Goal: Task Accomplishment & Management: Manage account settings

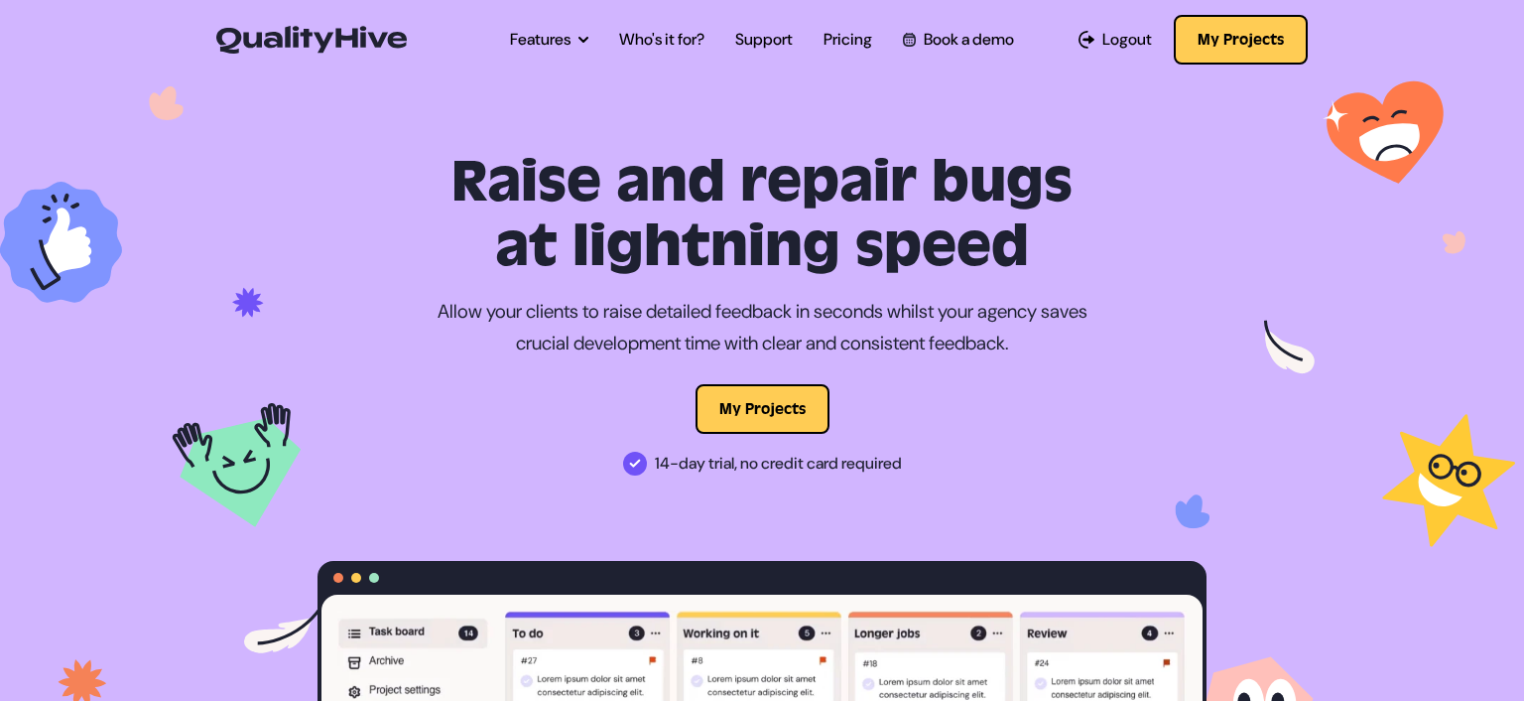
click at [549, 38] on link "Features" at bounding box center [549, 40] width 78 height 24
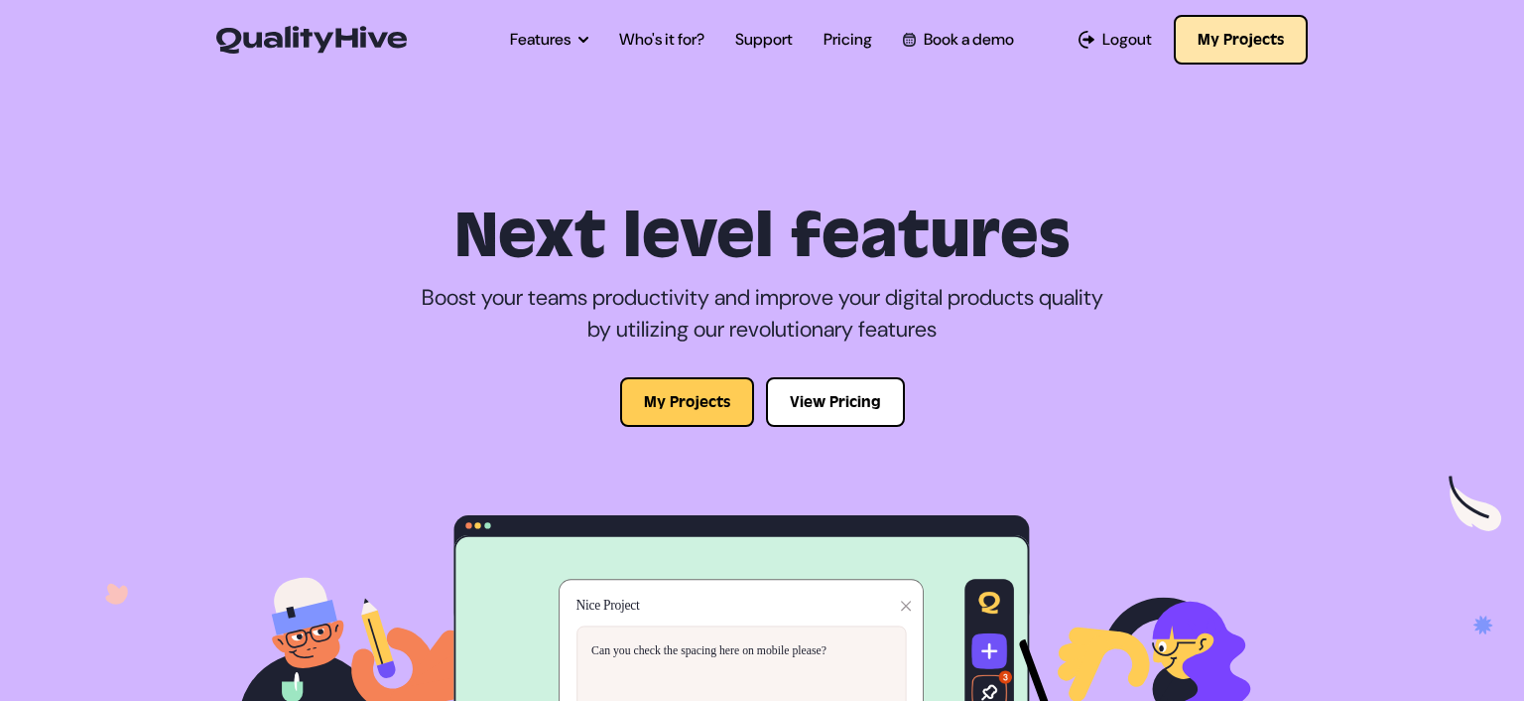
click at [1241, 17] on button "My Projects" at bounding box center [1241, 40] width 134 height 50
click at [1241, 41] on button "My Projects" at bounding box center [1241, 40] width 134 height 50
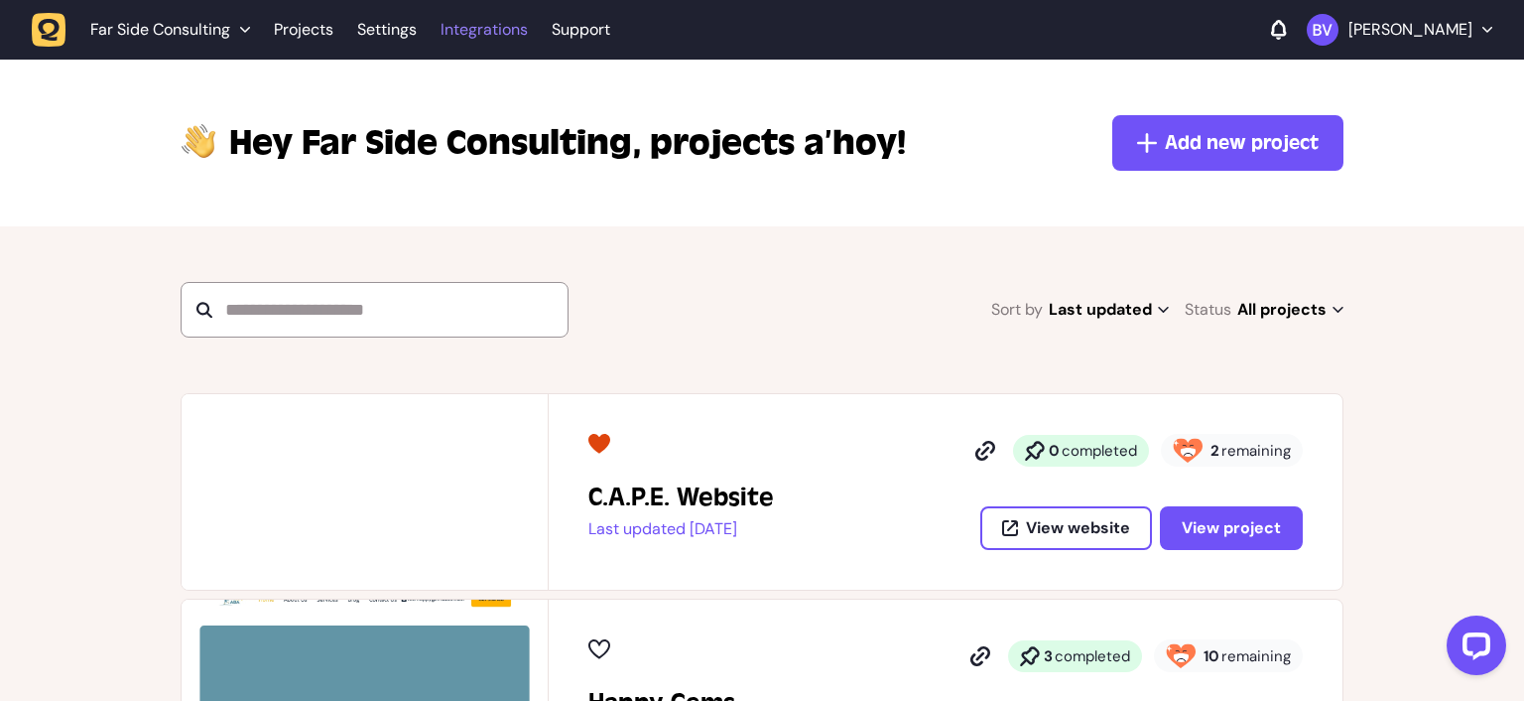
click at [464, 33] on link "Integrations" at bounding box center [484, 30] width 87 height 36
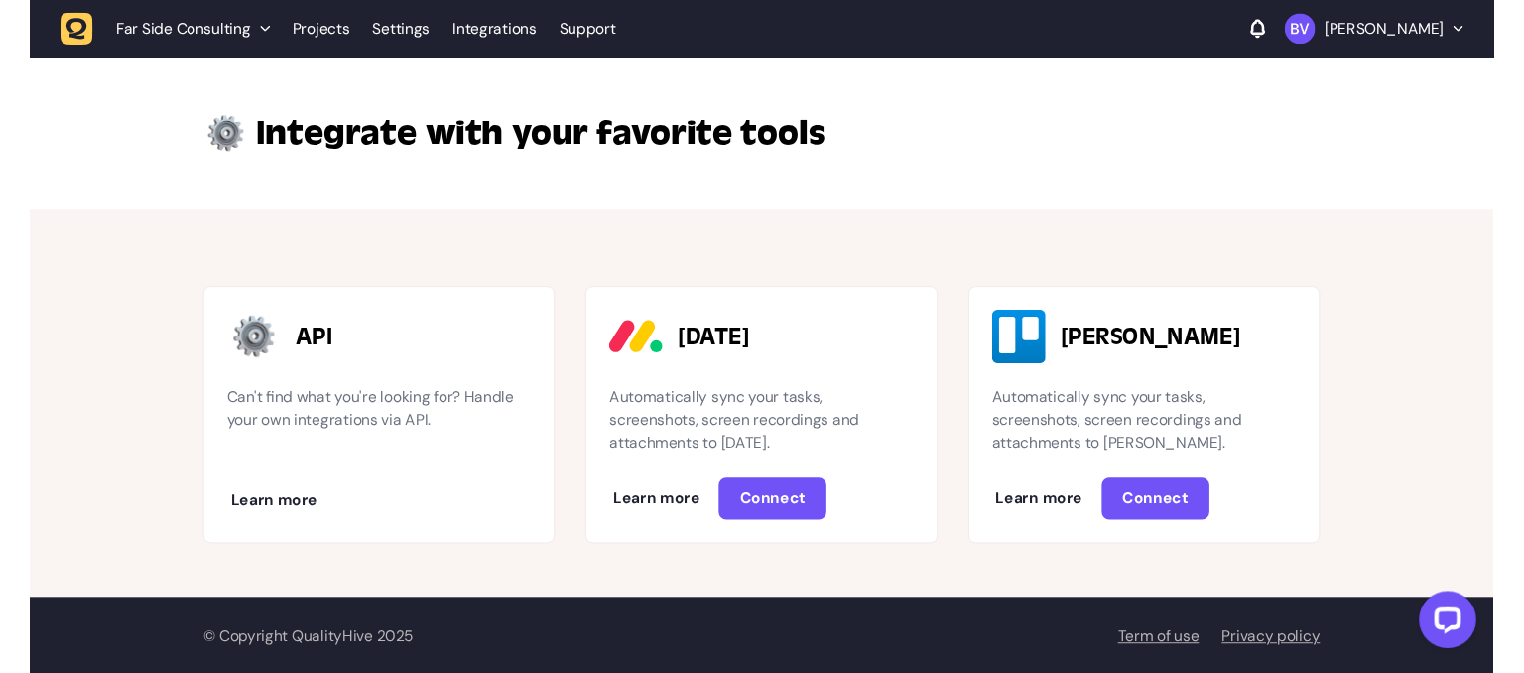
scroll to position [3, 0]
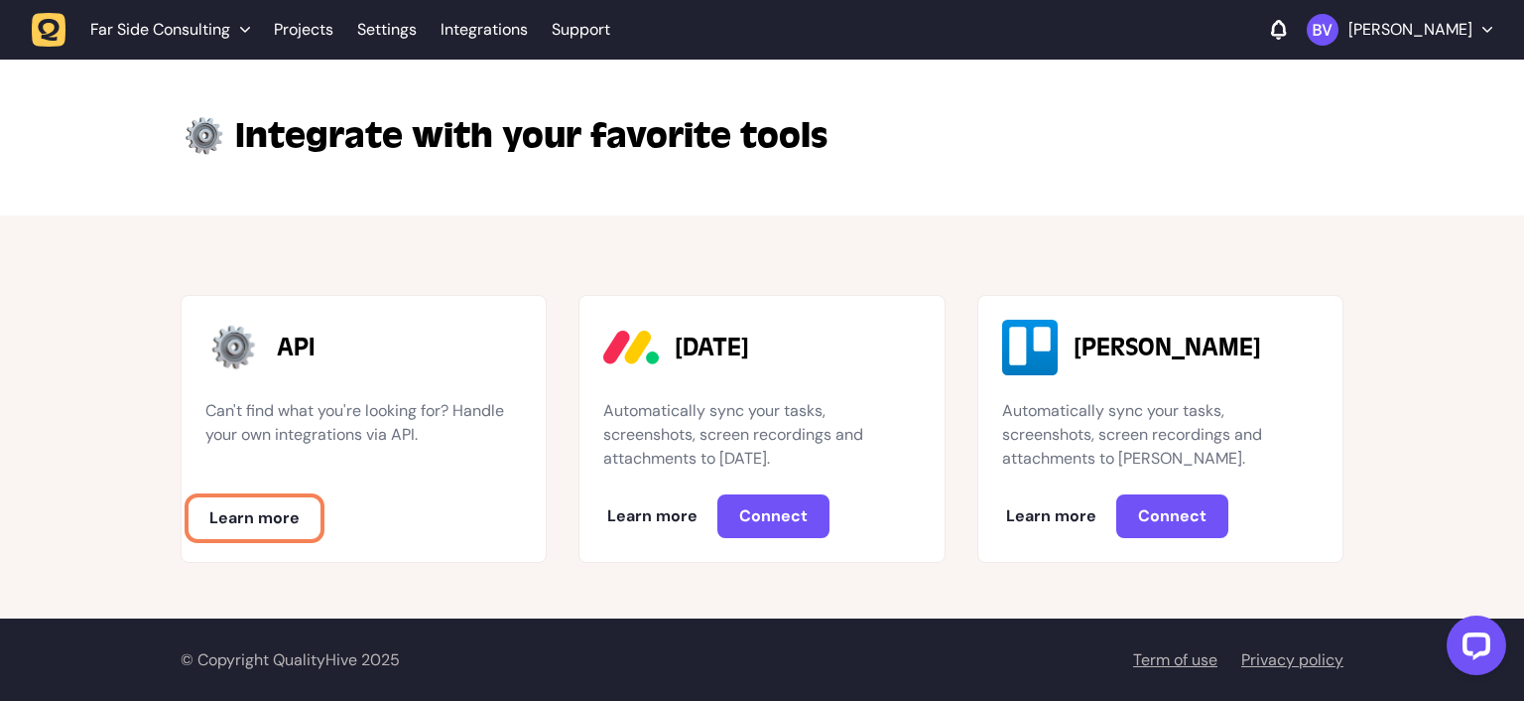
click at [242, 526] on span "Learn more" at bounding box center [254, 517] width 90 height 21
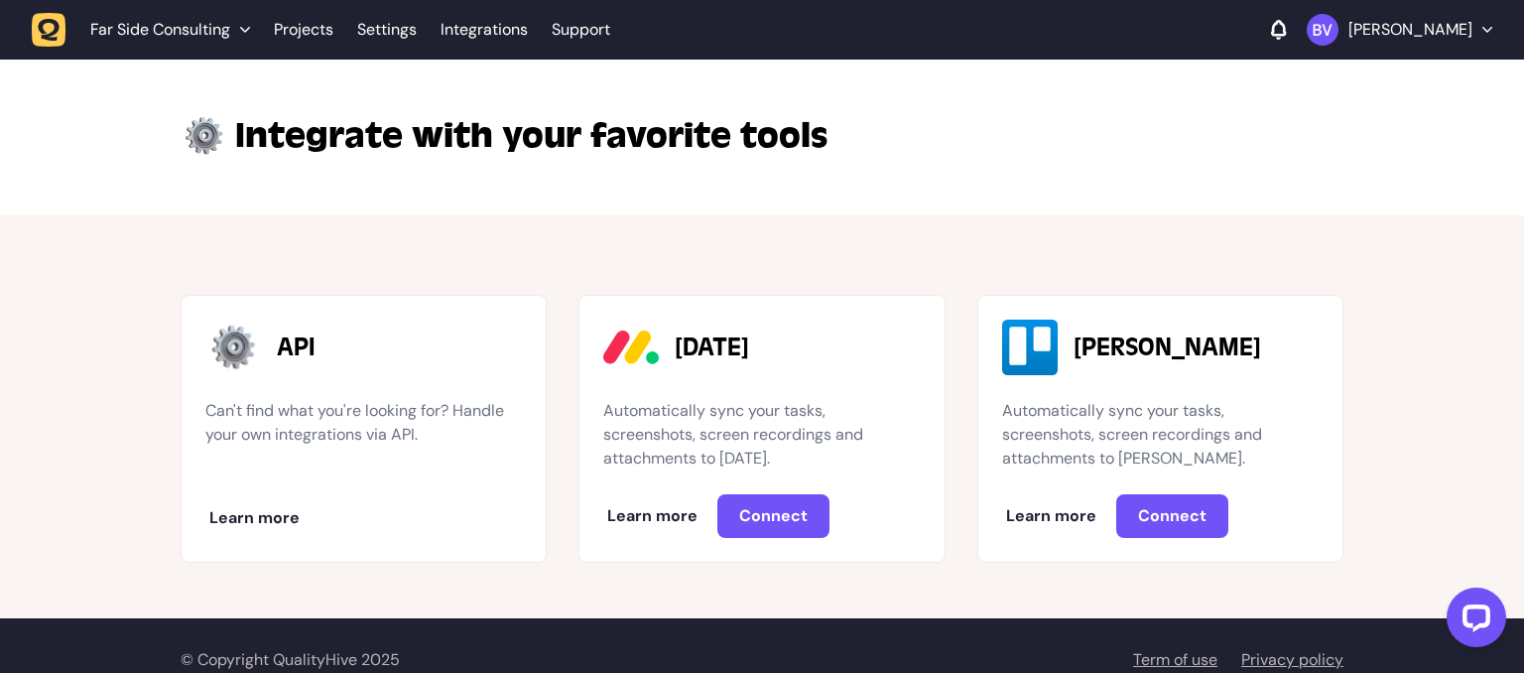
click at [202, 32] on span "Far Side Consulting" at bounding box center [160, 30] width 140 height 20
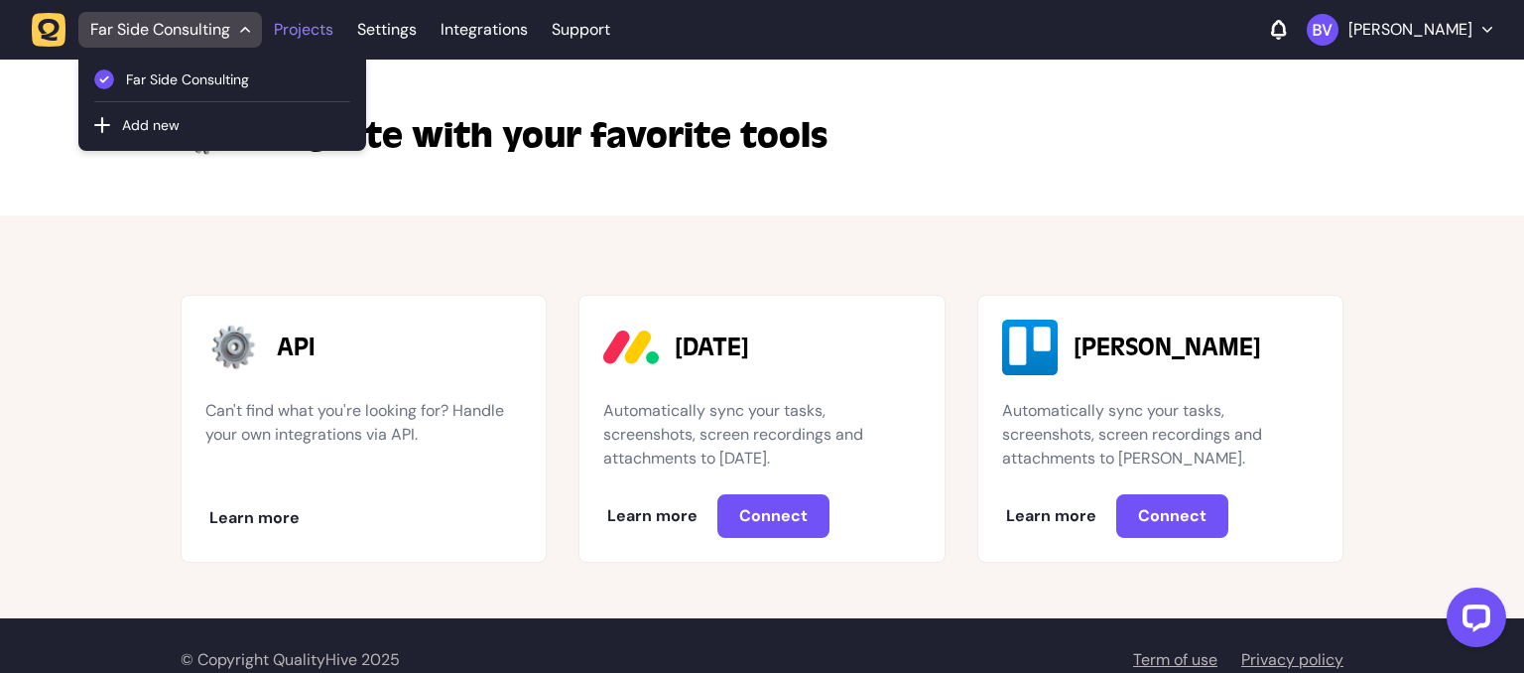
click at [299, 34] on link "Projects" at bounding box center [304, 30] width 60 height 36
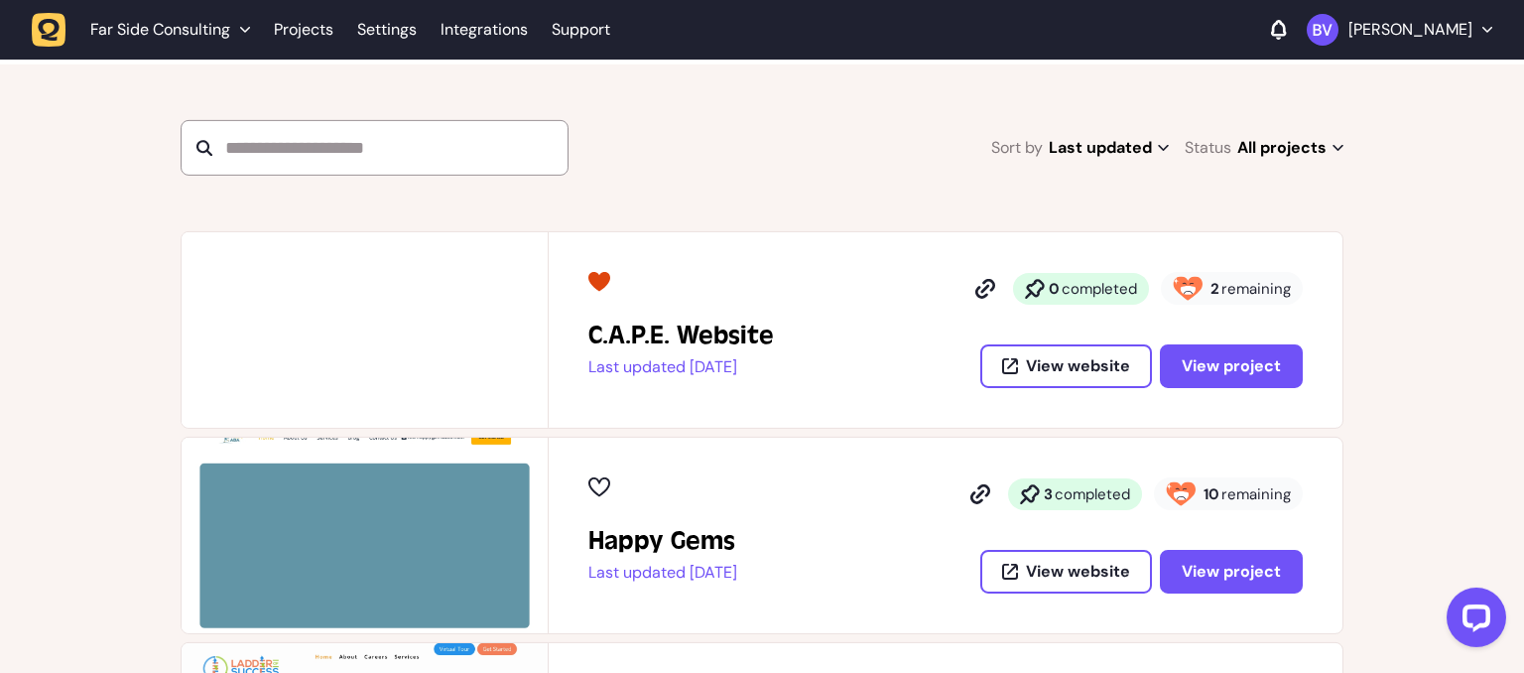
scroll to position [244, 0]
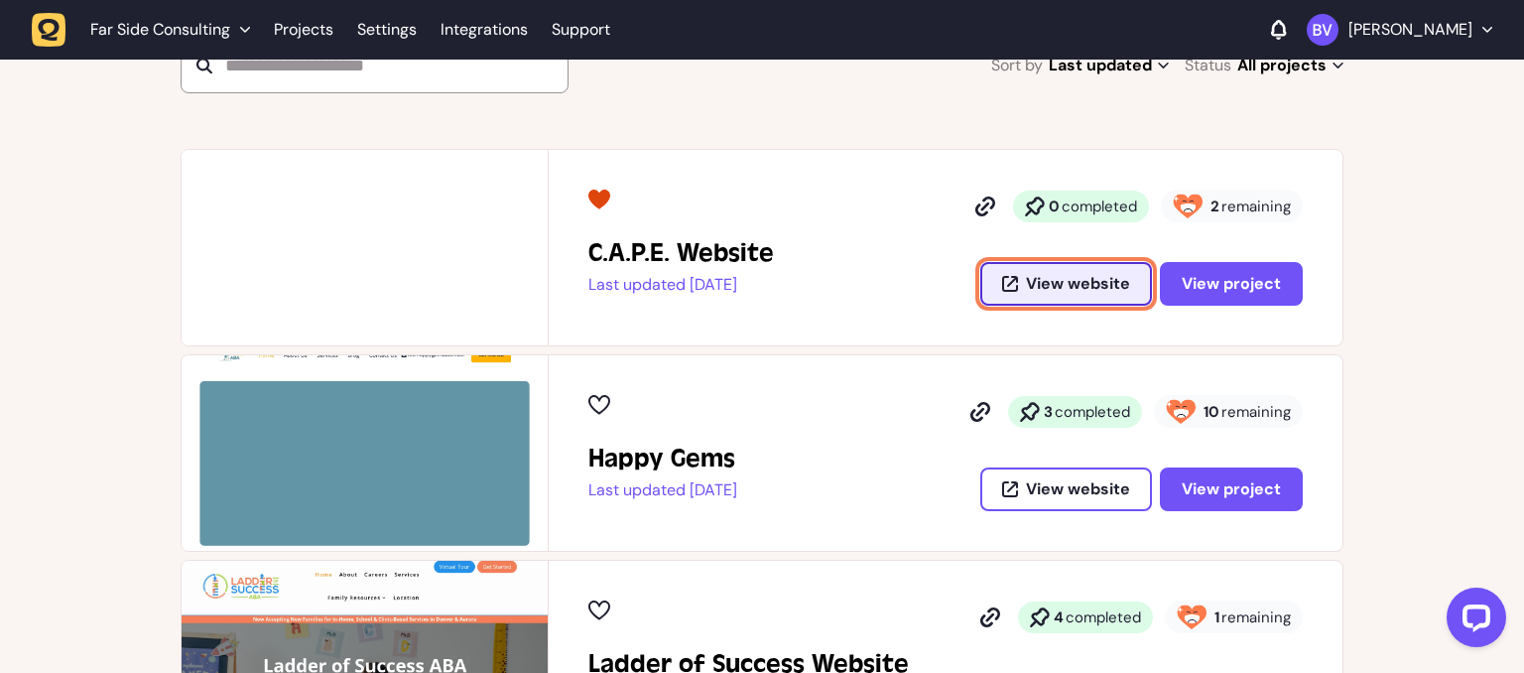
click at [1082, 284] on span "View website" at bounding box center [1078, 284] width 104 height 16
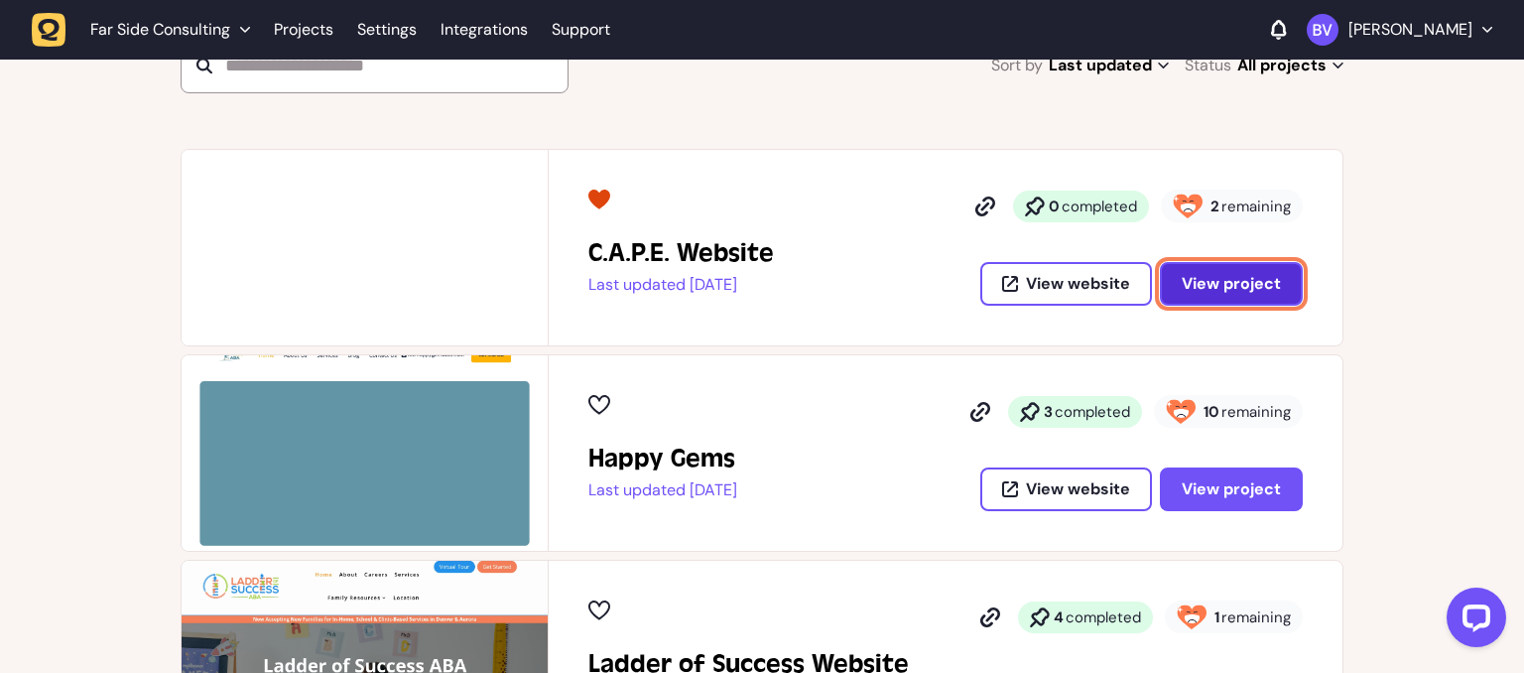
click at [1205, 289] on span "View project" at bounding box center [1231, 283] width 99 height 21
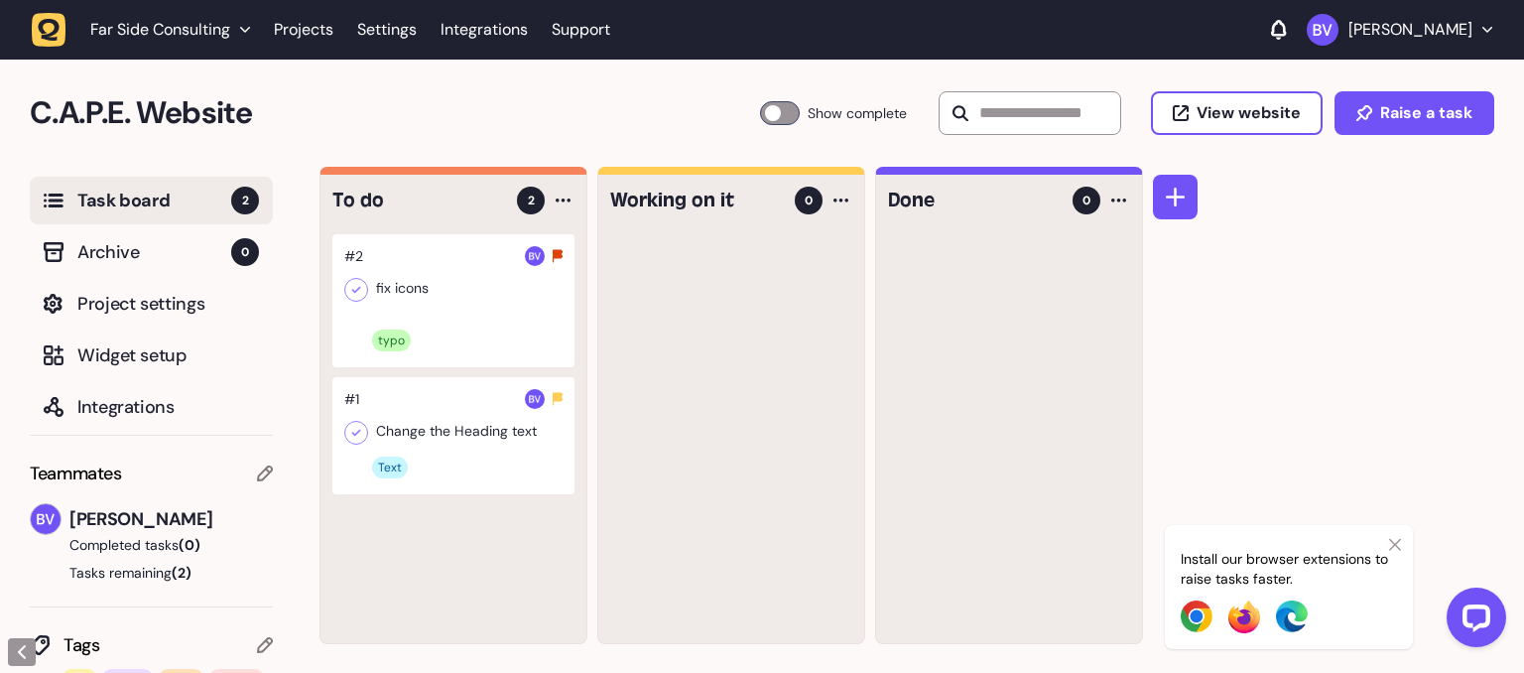
click at [1393, 547] on icon at bounding box center [1395, 545] width 12 height 12
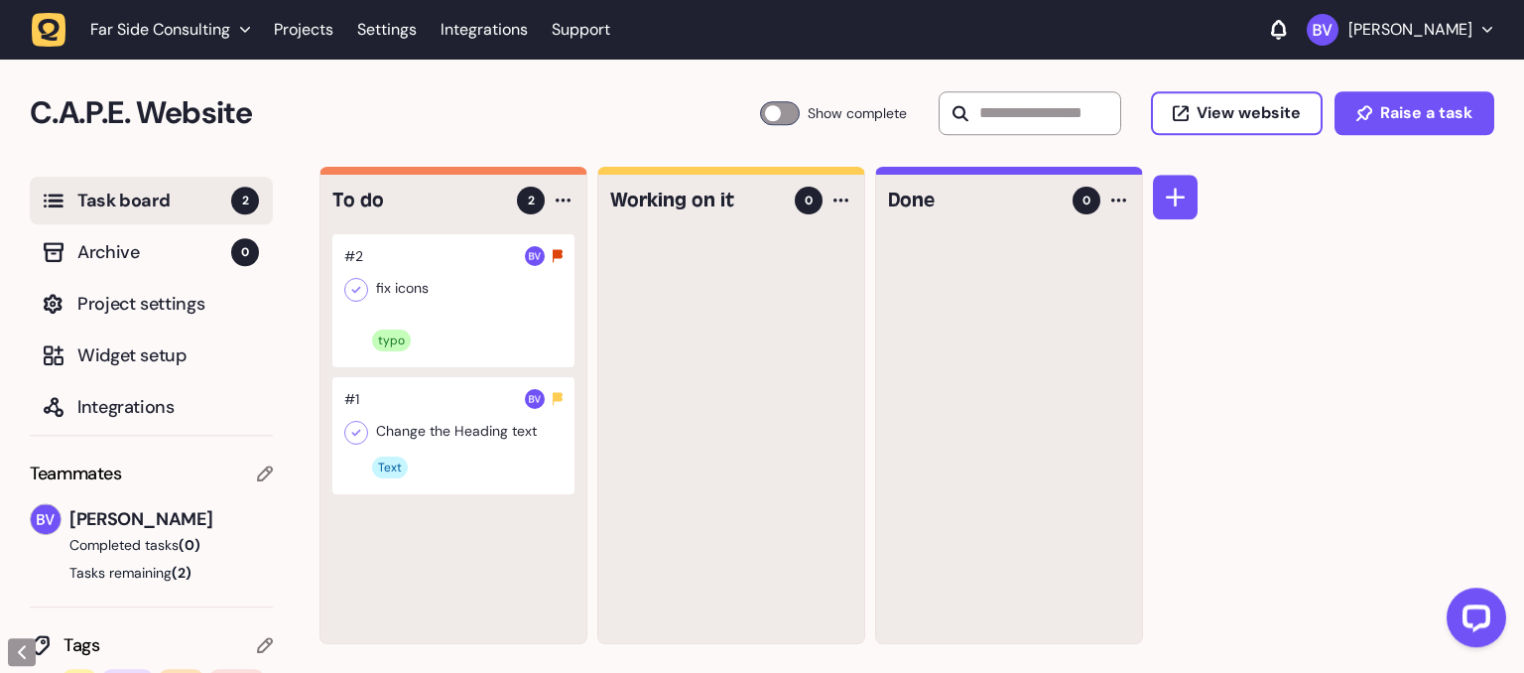
click at [0, 492] on div "Task board 2 Archive 0 Project settings Widget setup Integrations Teammates Bra…" at bounding box center [151, 420] width 303 height 507
click at [428, 293] on div at bounding box center [453, 300] width 242 height 133
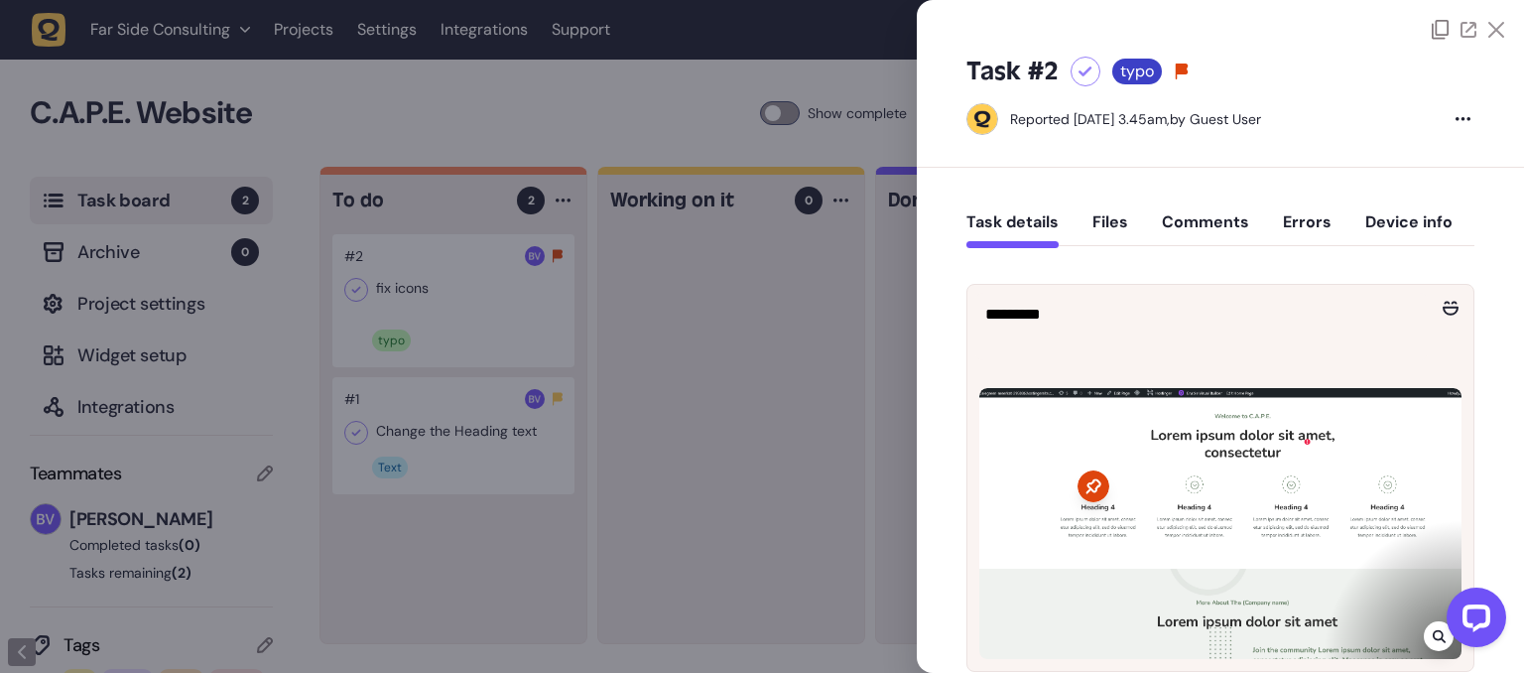
click at [587, 99] on div at bounding box center [762, 336] width 1524 height 673
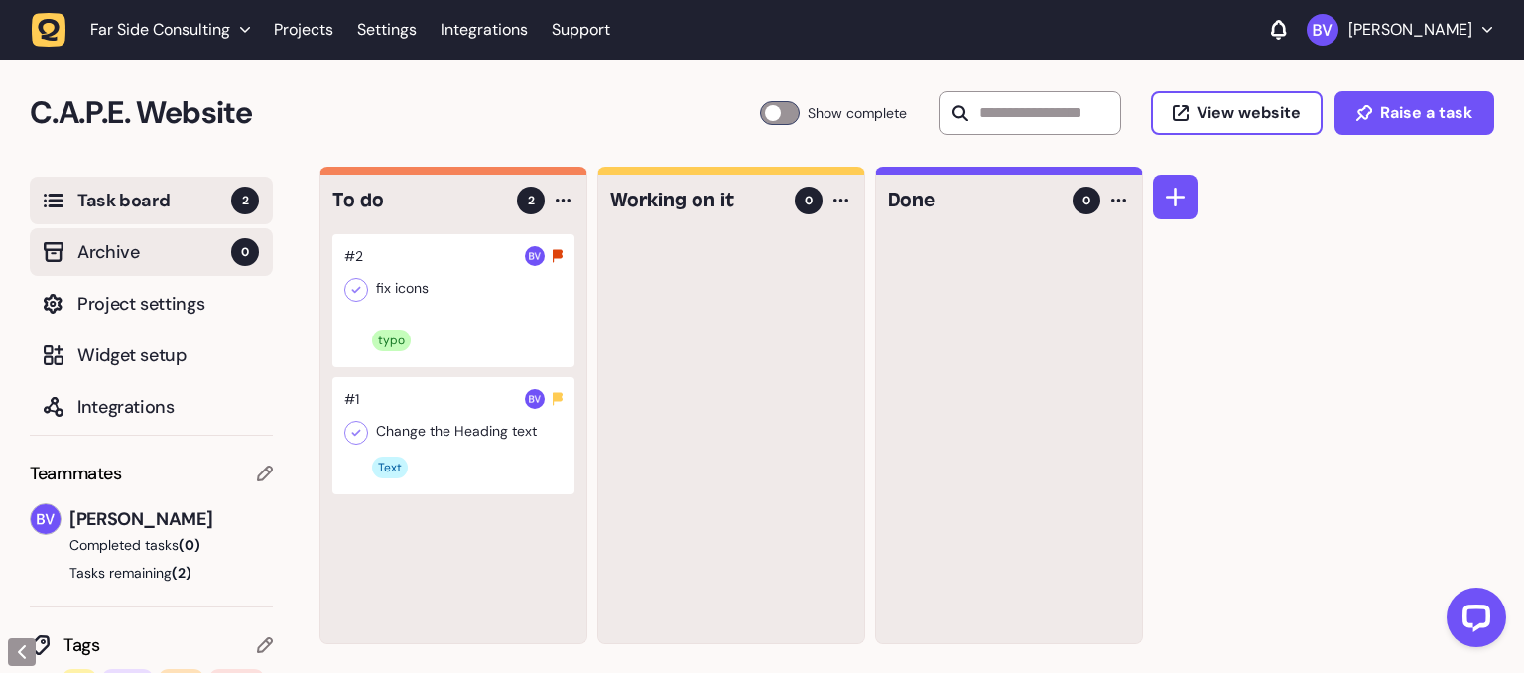
click at [113, 247] on span "Archive" at bounding box center [154, 252] width 154 height 28
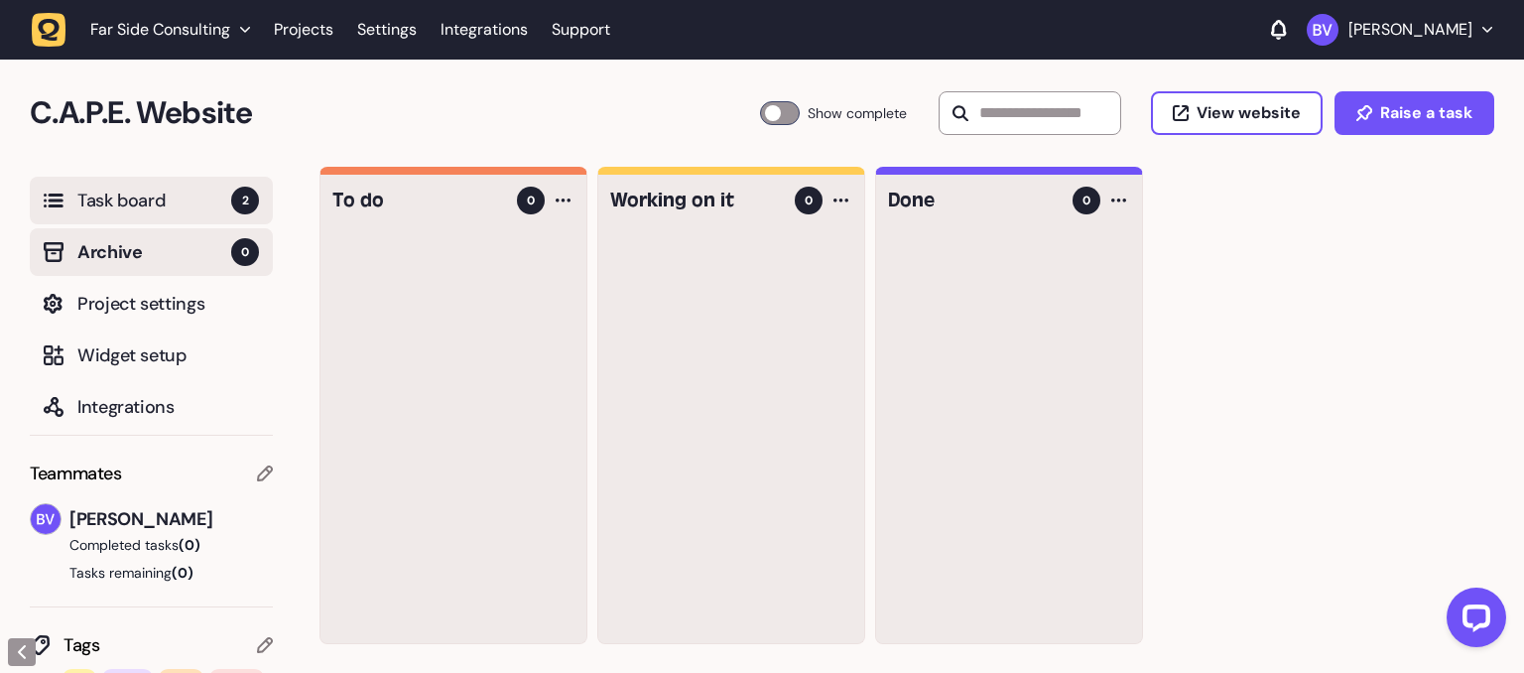
click at [103, 212] on span "Task board" at bounding box center [154, 201] width 154 height 28
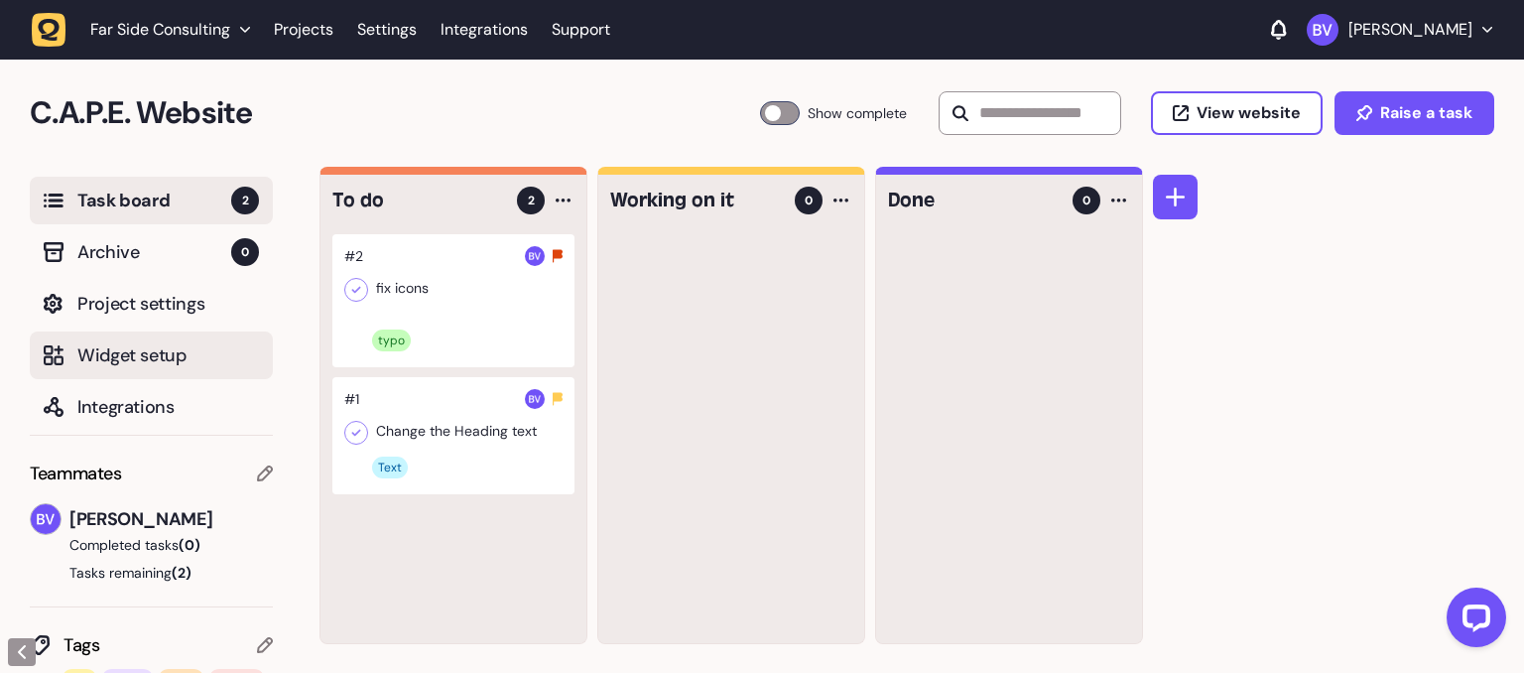
click at [104, 355] on span "Widget setup" at bounding box center [168, 355] width 182 height 28
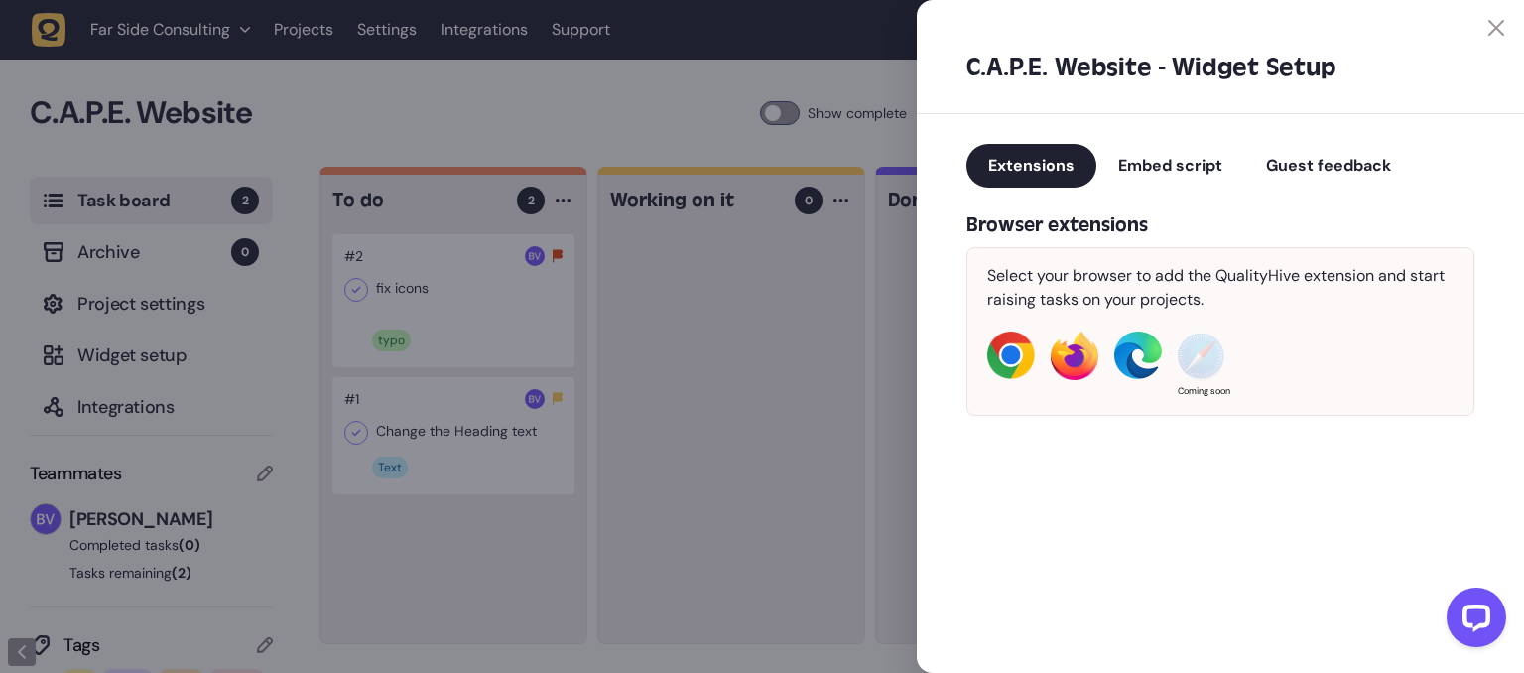
click at [732, 228] on div at bounding box center [762, 336] width 1524 height 673
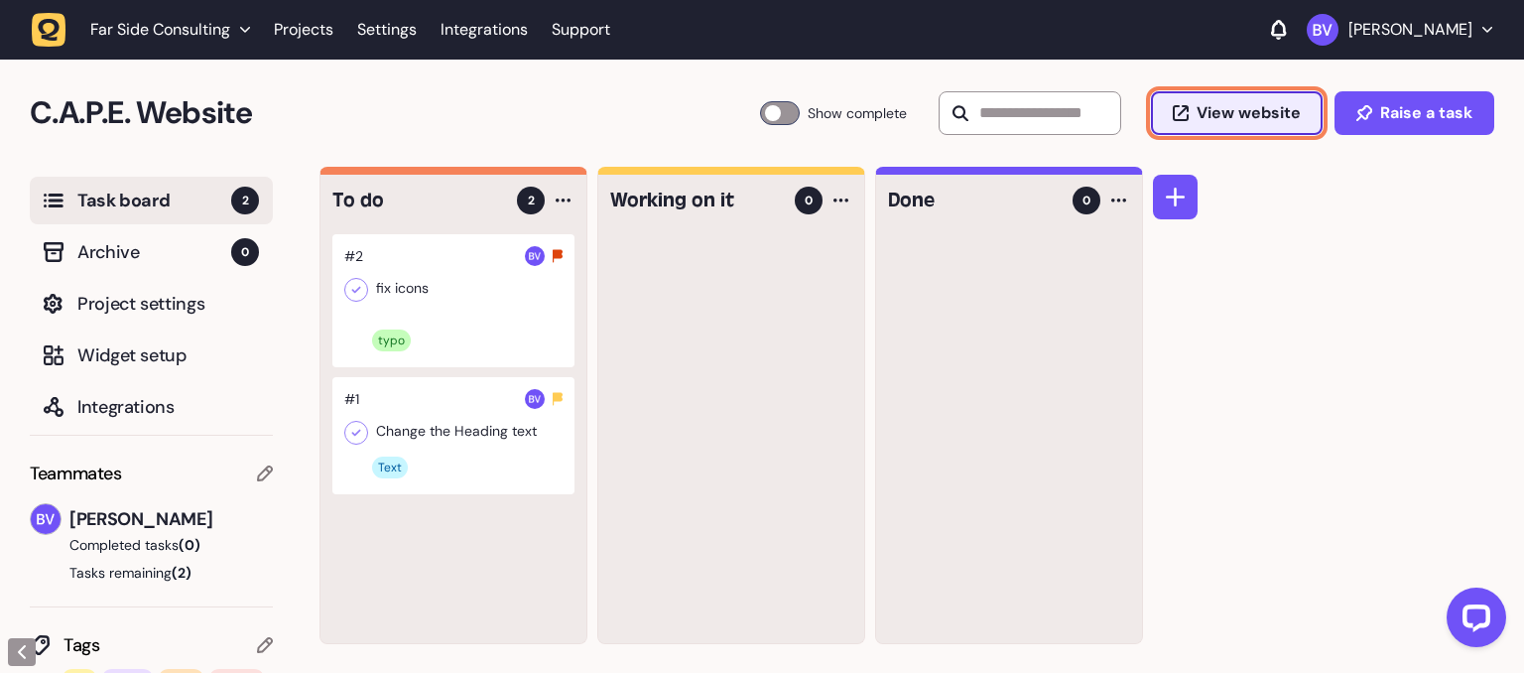
click at [1260, 121] on span "View website" at bounding box center [1249, 113] width 104 height 16
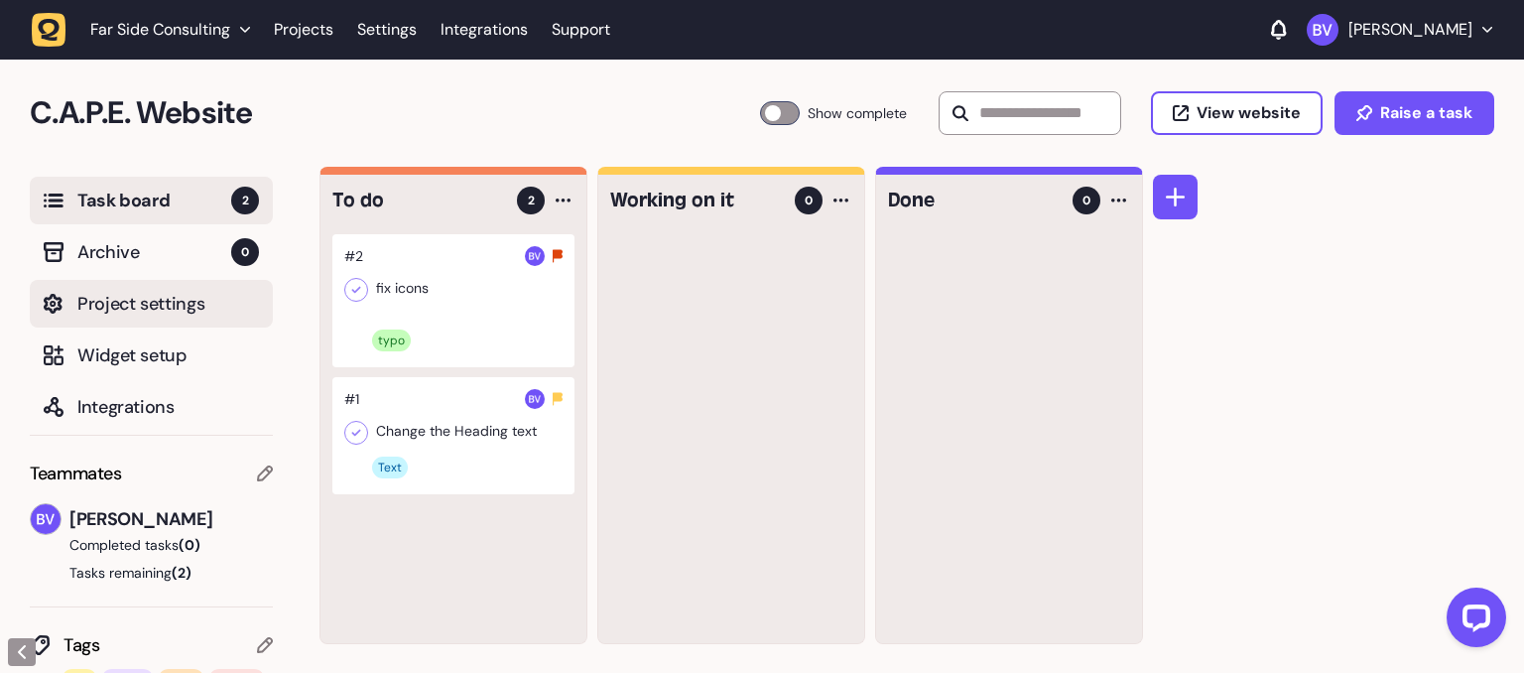
click at [152, 320] on button "Project settings" at bounding box center [151, 304] width 243 height 48
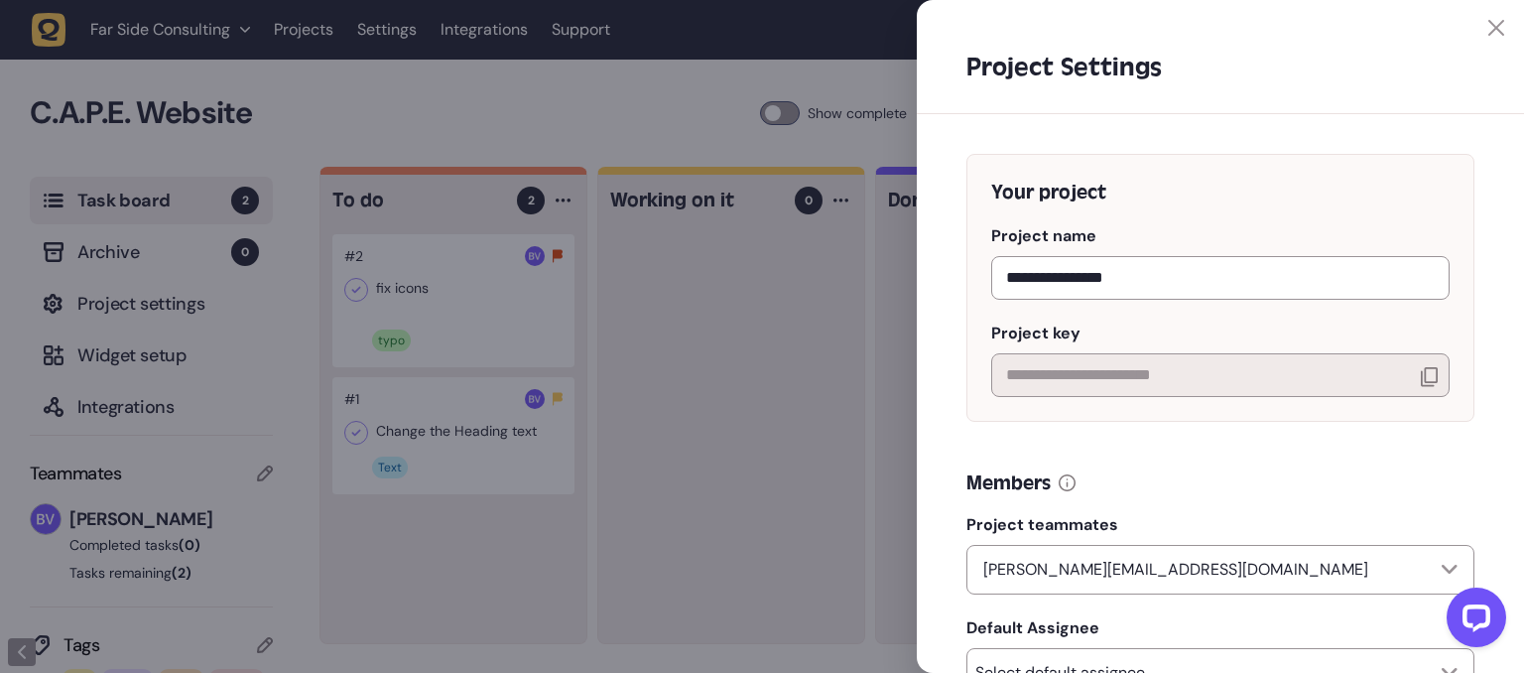
click at [127, 400] on div at bounding box center [762, 336] width 1524 height 673
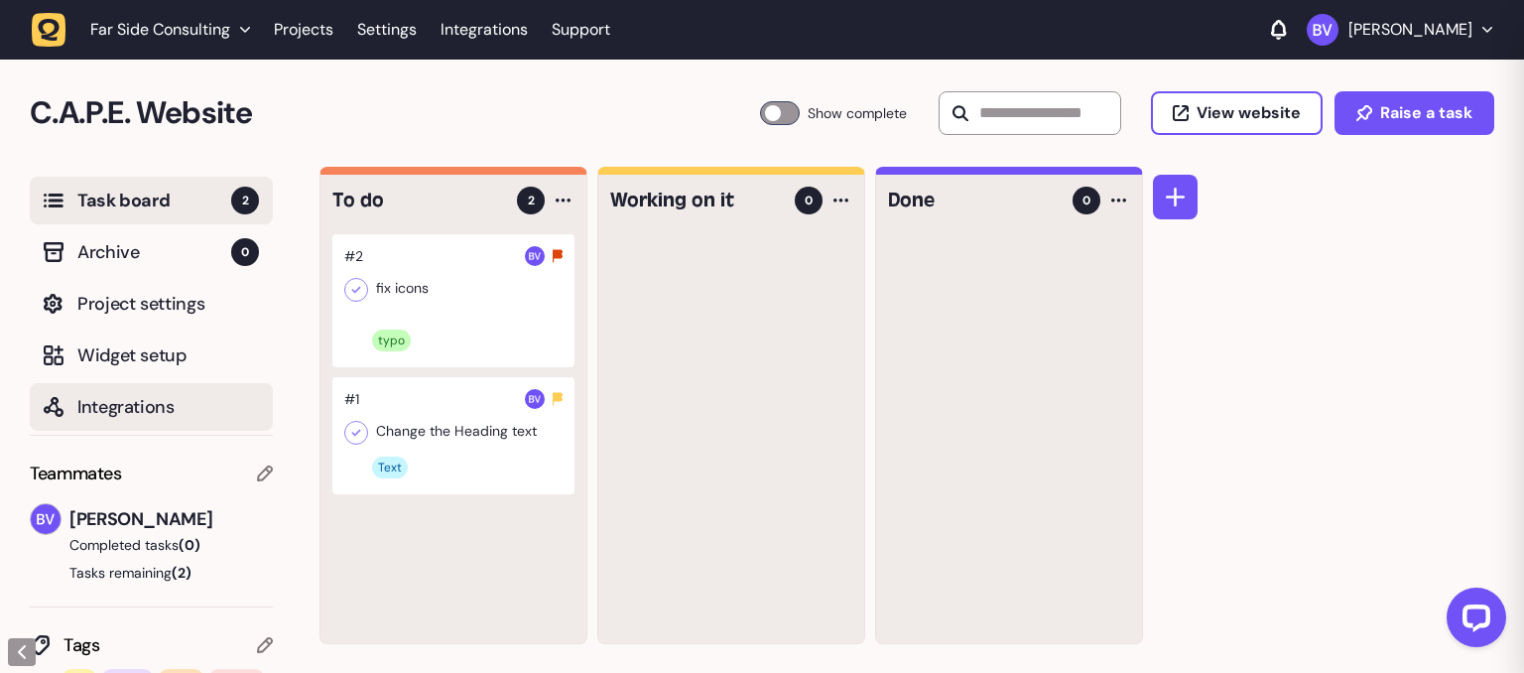
click at [121, 410] on span "Integrations" at bounding box center [168, 407] width 182 height 28
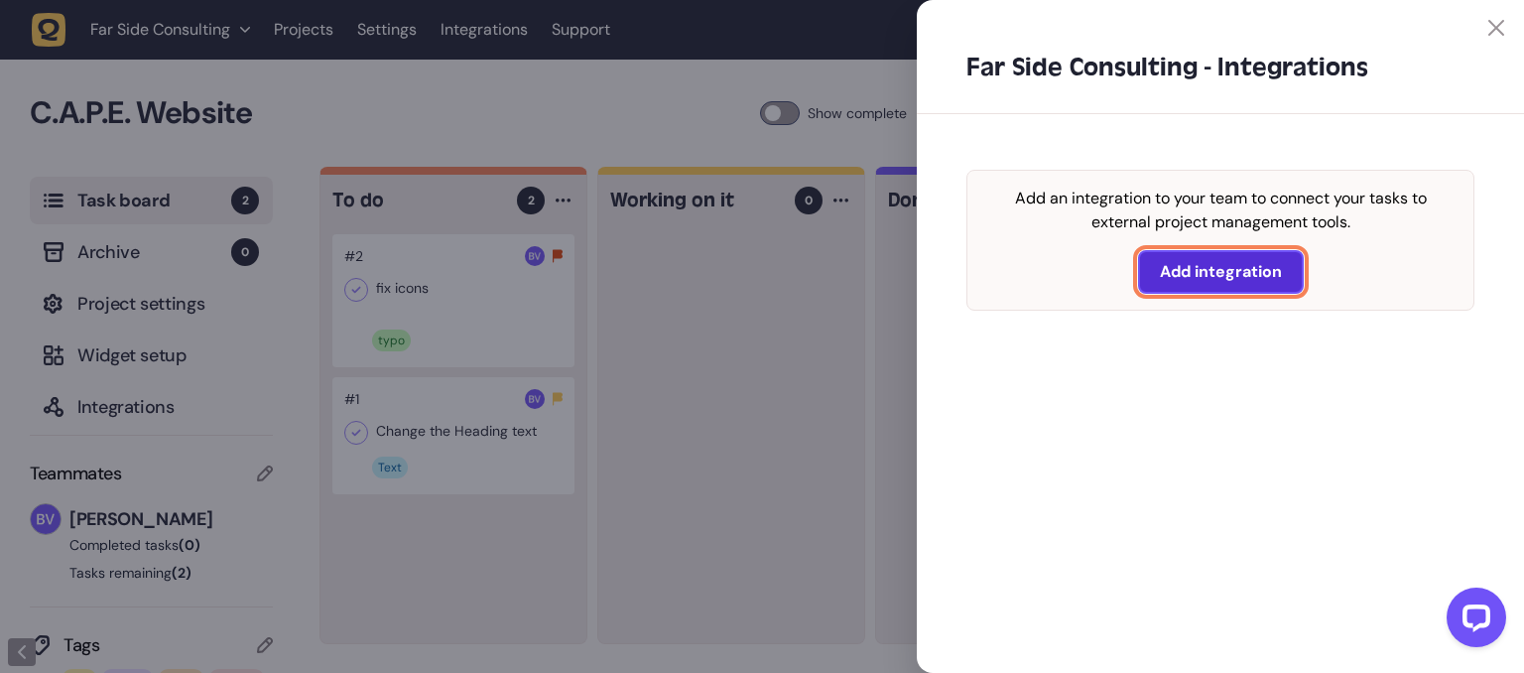
click at [1284, 266] on button "Add integration" at bounding box center [1221, 272] width 166 height 44
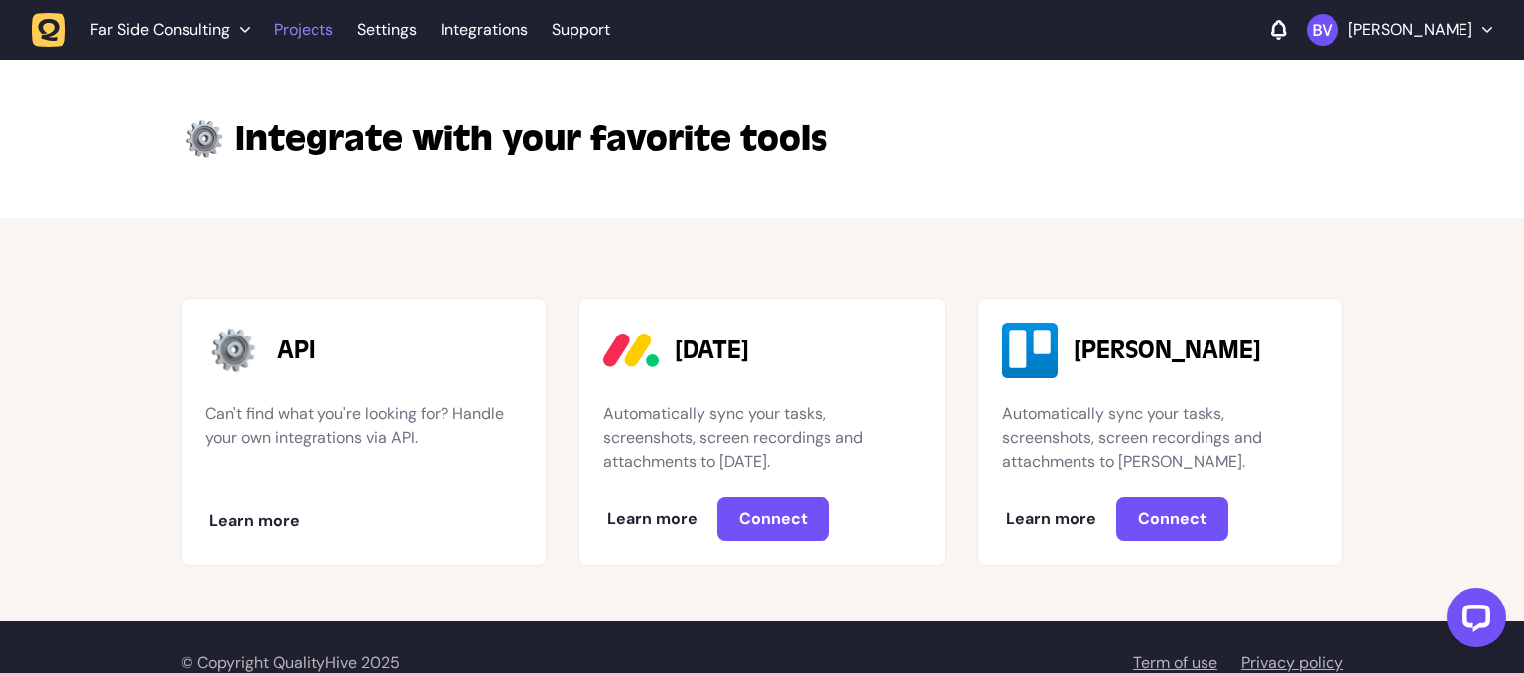
click at [279, 28] on link "Projects" at bounding box center [304, 30] width 60 height 36
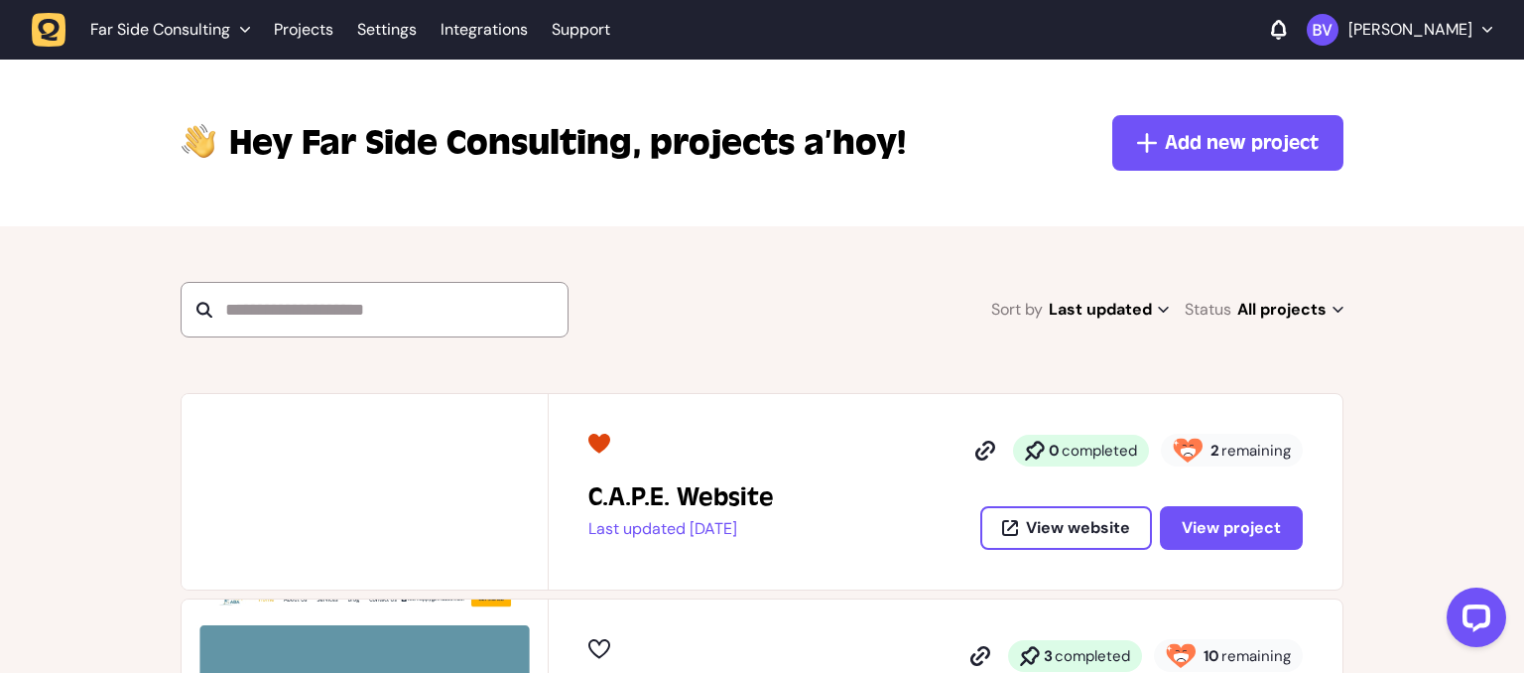
scroll to position [488, 0]
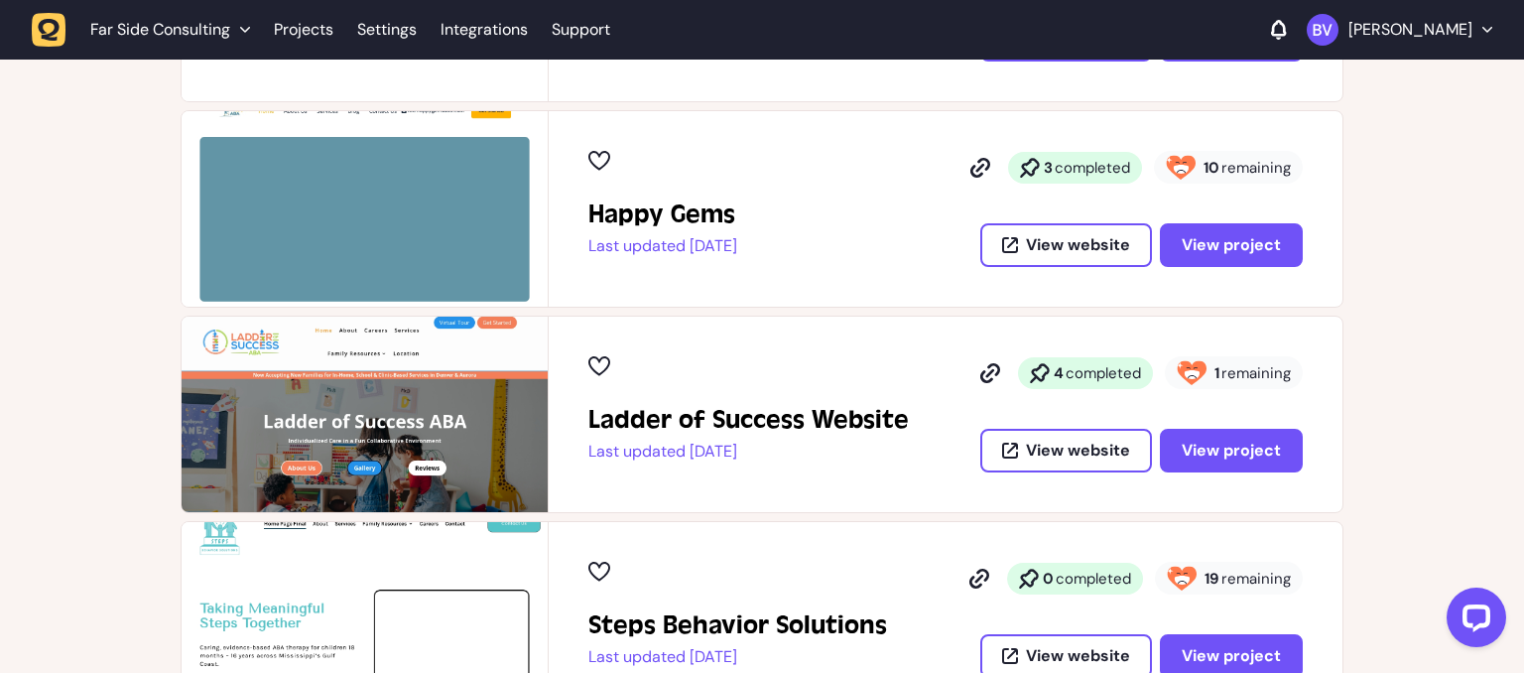
click at [1264, 161] on span "remaining" at bounding box center [1256, 168] width 69 height 20
click at [1196, 234] on span "View project" at bounding box center [1231, 244] width 99 height 21
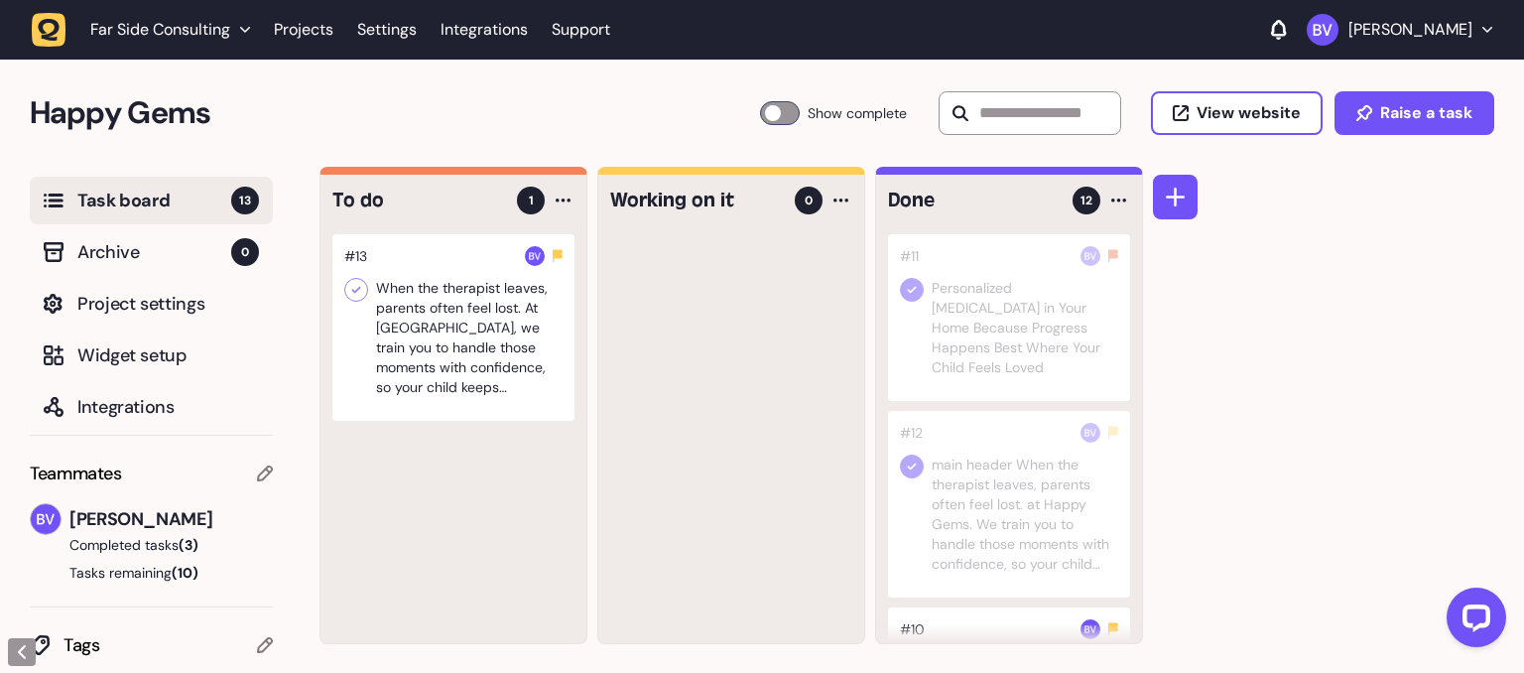
click at [123, 199] on span "Task board" at bounding box center [154, 201] width 154 height 28
click at [526, 303] on div at bounding box center [453, 327] width 242 height 187
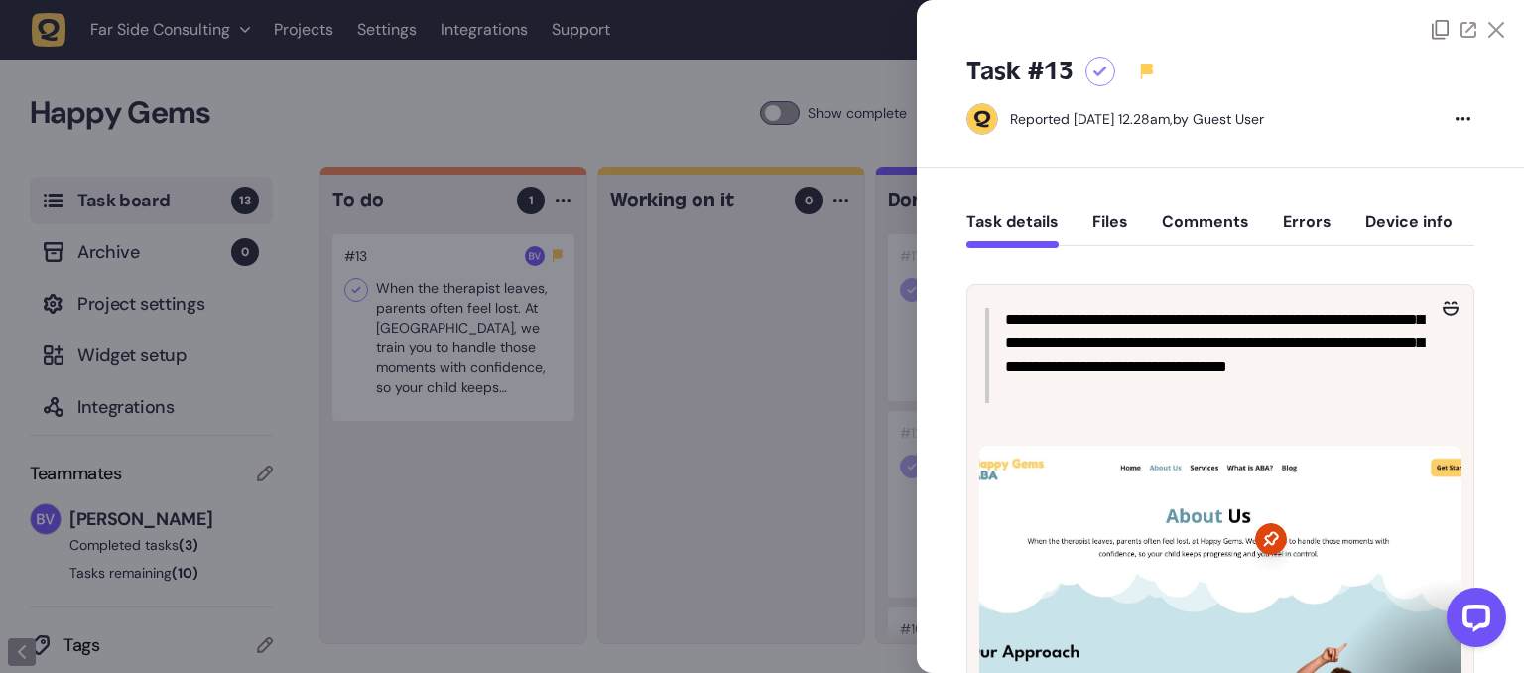
click at [1099, 216] on button "Files" at bounding box center [1111, 230] width 36 height 36
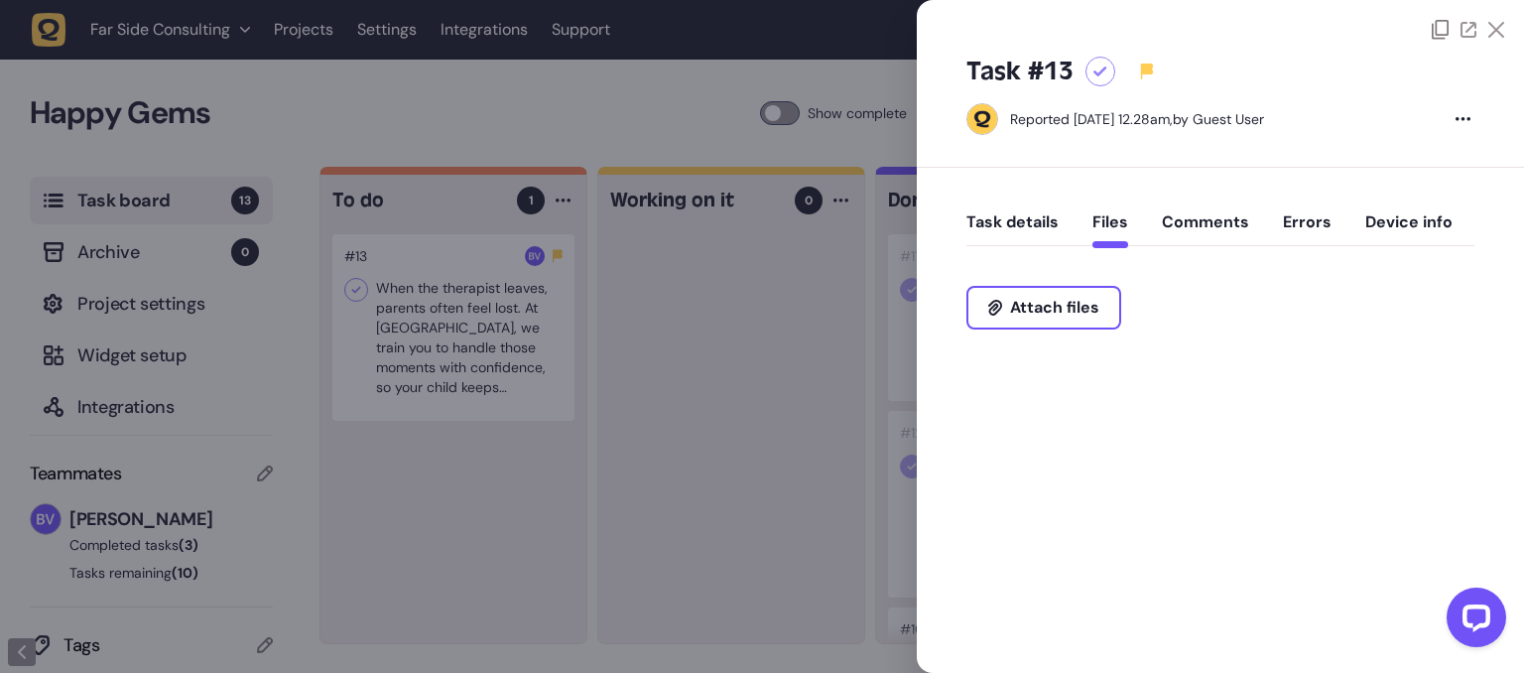
click at [1195, 217] on button "Comments" at bounding box center [1205, 230] width 87 height 36
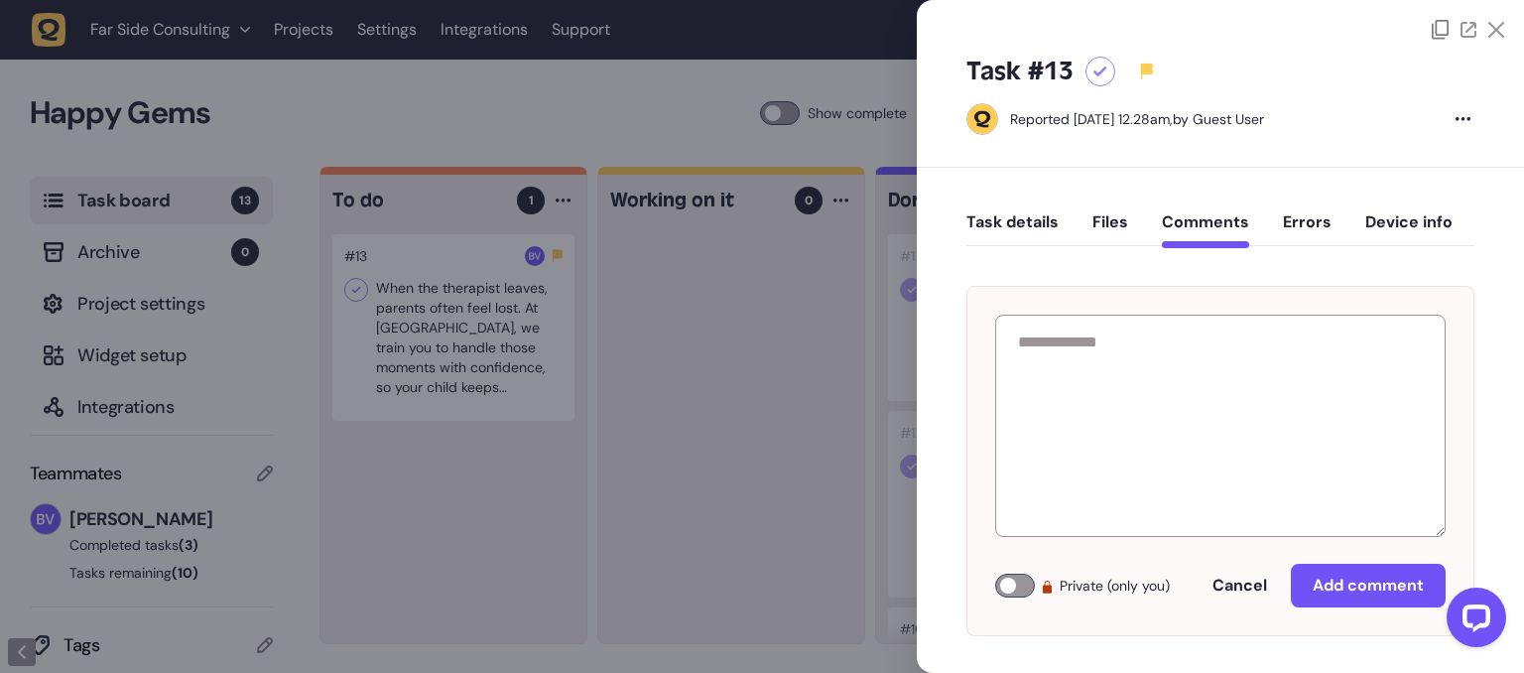
click at [1333, 220] on div "Task details Files Comments Errors Device info" at bounding box center [1221, 226] width 508 height 59
click at [1302, 216] on button "Errors" at bounding box center [1307, 230] width 49 height 36
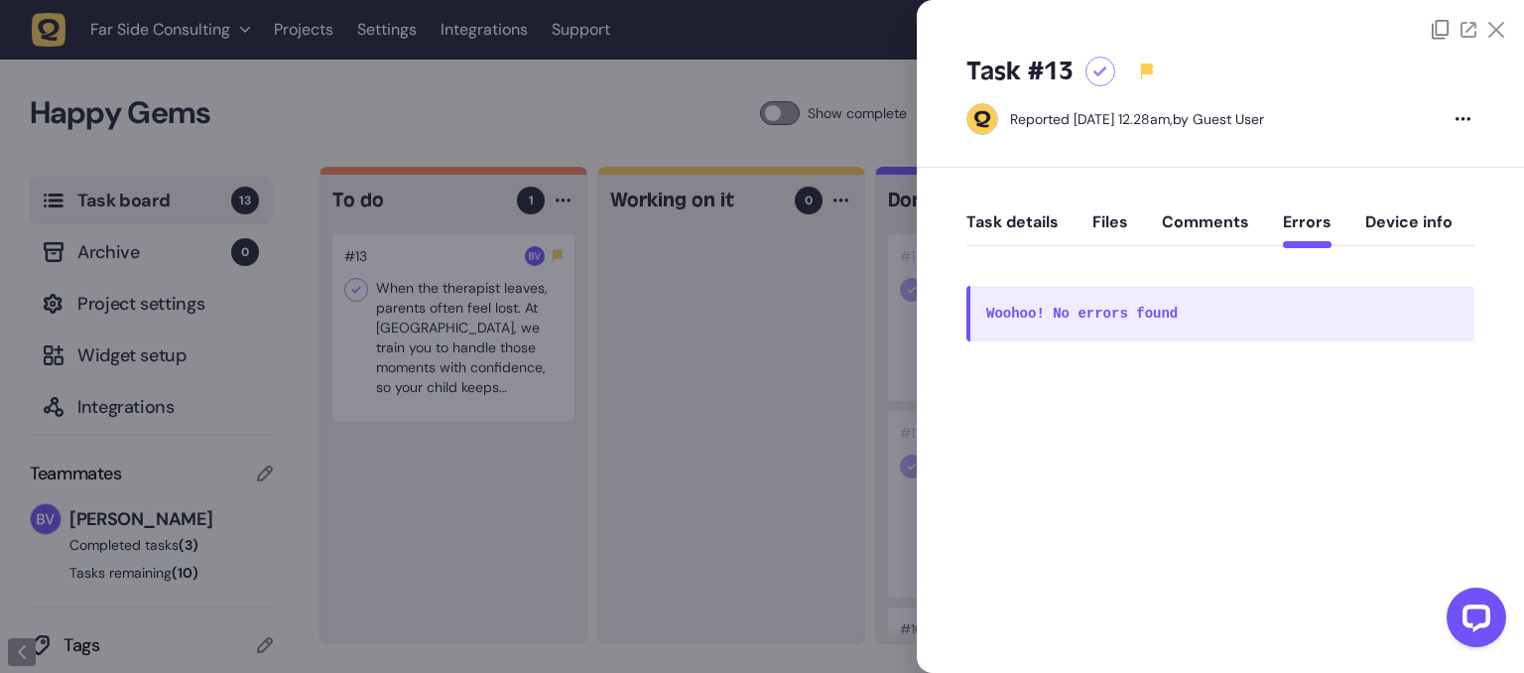
click at [1406, 224] on button "Device info" at bounding box center [1409, 230] width 87 height 36
